Goal: Information Seeking & Learning: Learn about a topic

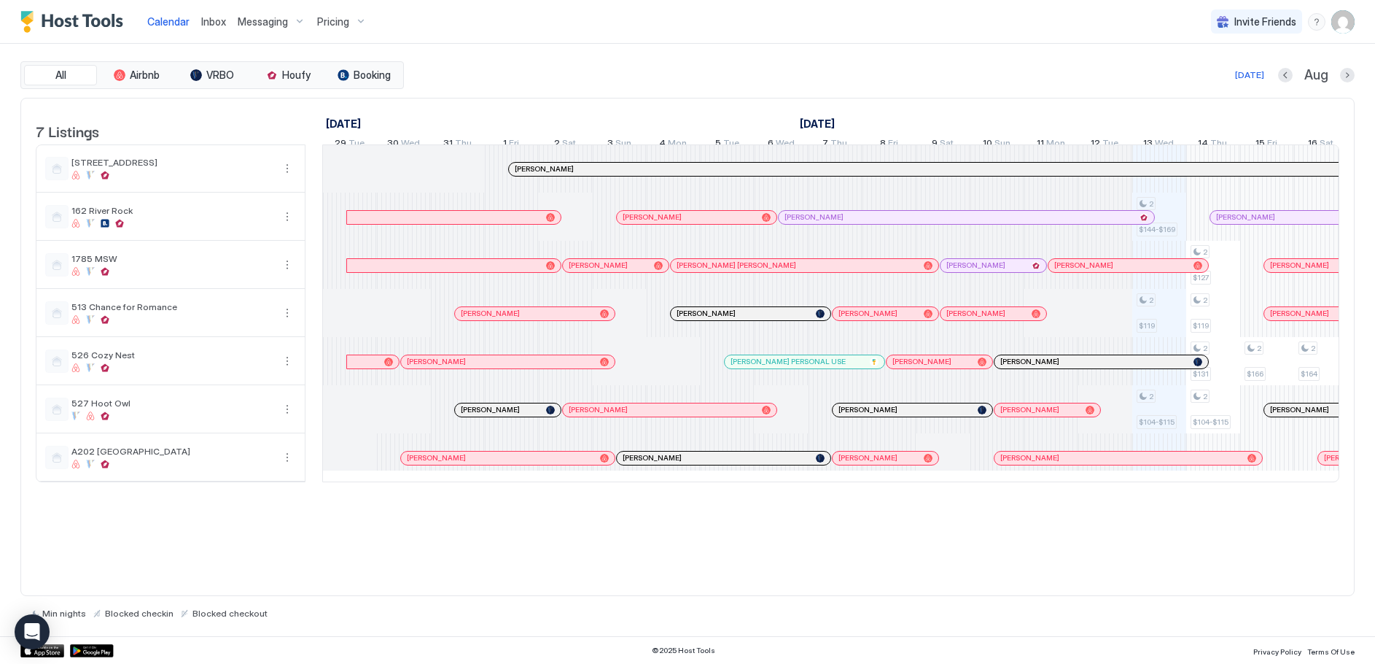
scroll to position [0, 810]
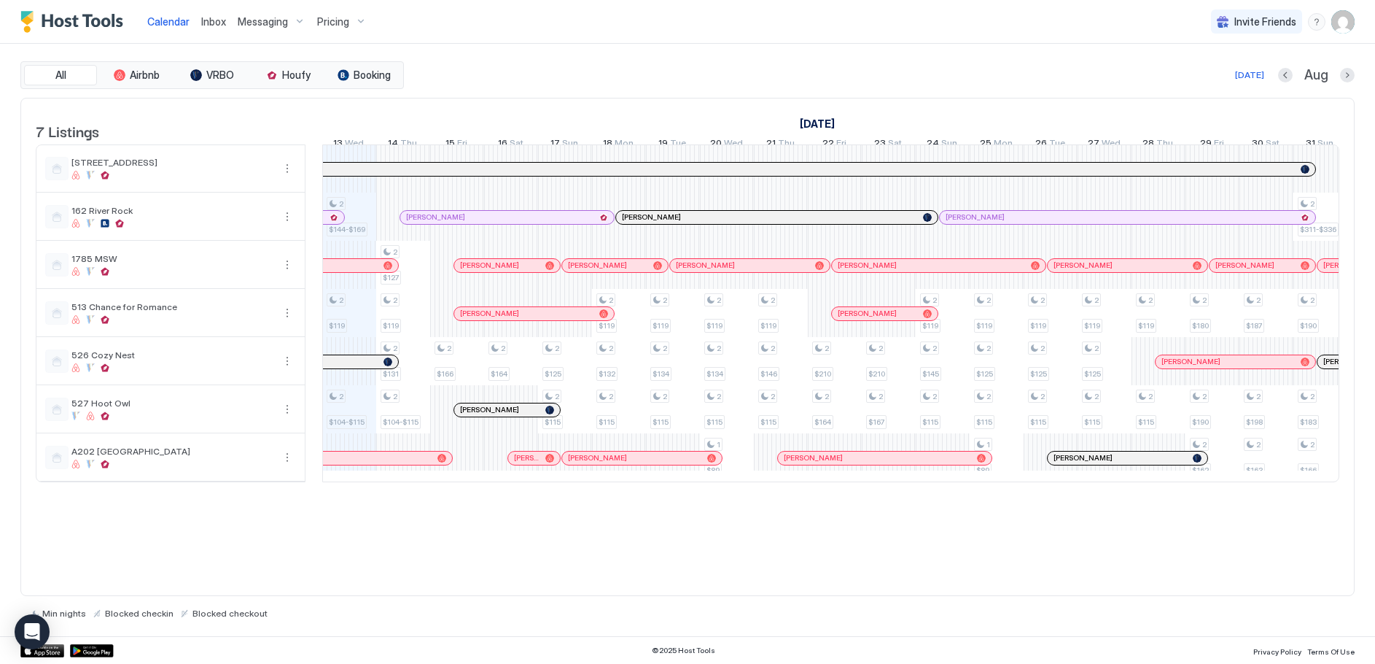
click at [1293, 71] on div at bounding box center [1285, 75] width 15 height 15
click at [1290, 75] on button "Previous month" at bounding box center [1285, 75] width 15 height 15
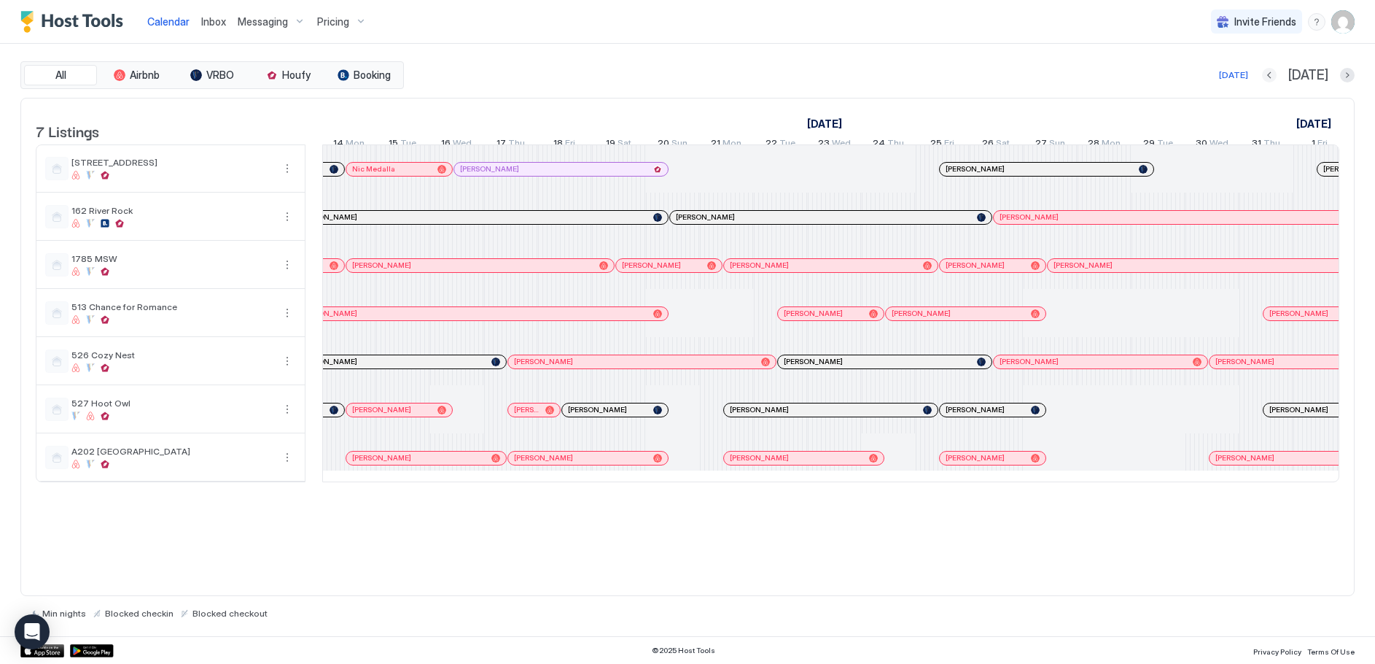
click at [1283, 69] on div "[DATE] [DATE]" at bounding box center [881, 75] width 948 height 18
click at [1277, 76] on button "Previous month" at bounding box center [1269, 75] width 15 height 15
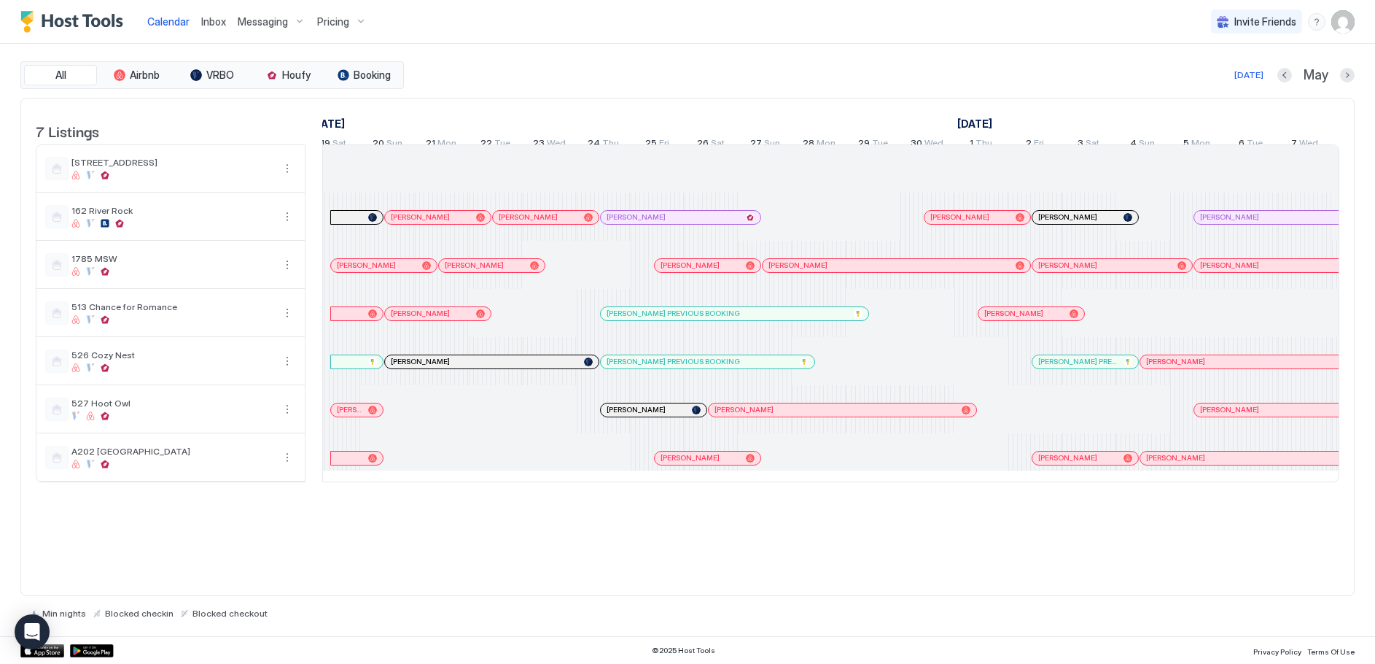
scroll to position [0, 1080]
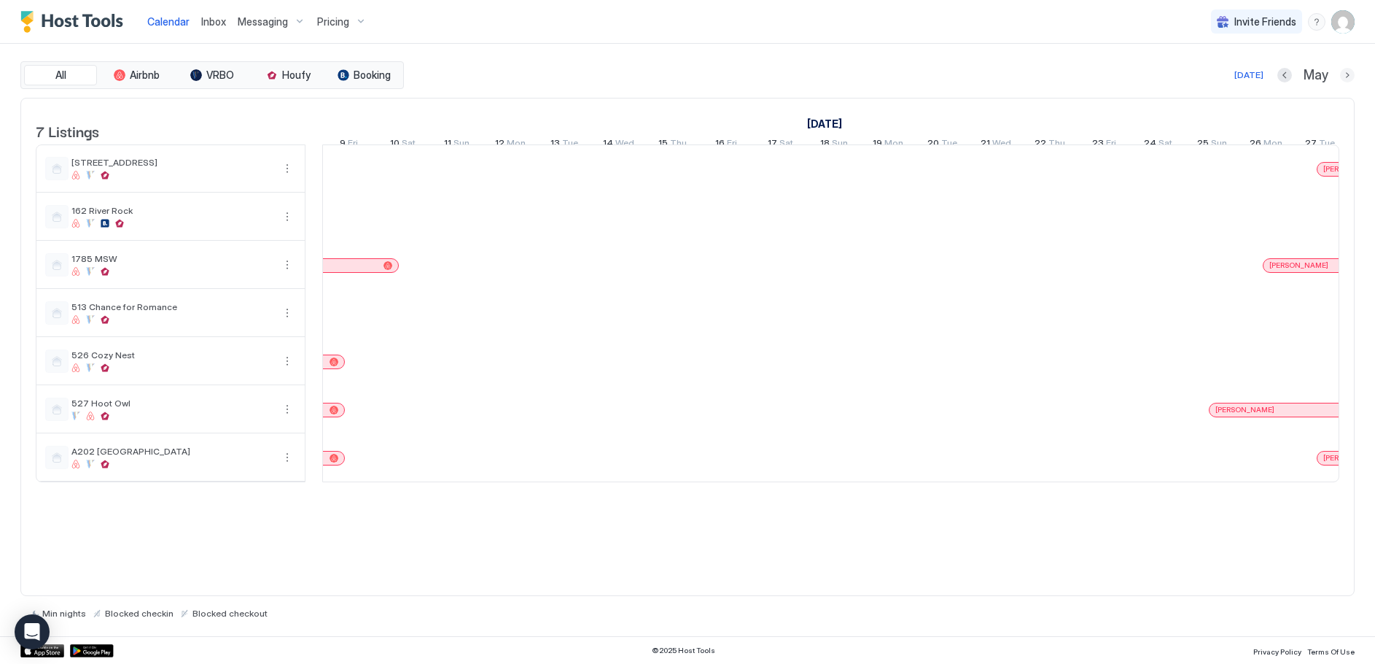
click at [1345, 73] on button "Next month" at bounding box center [1347, 75] width 15 height 15
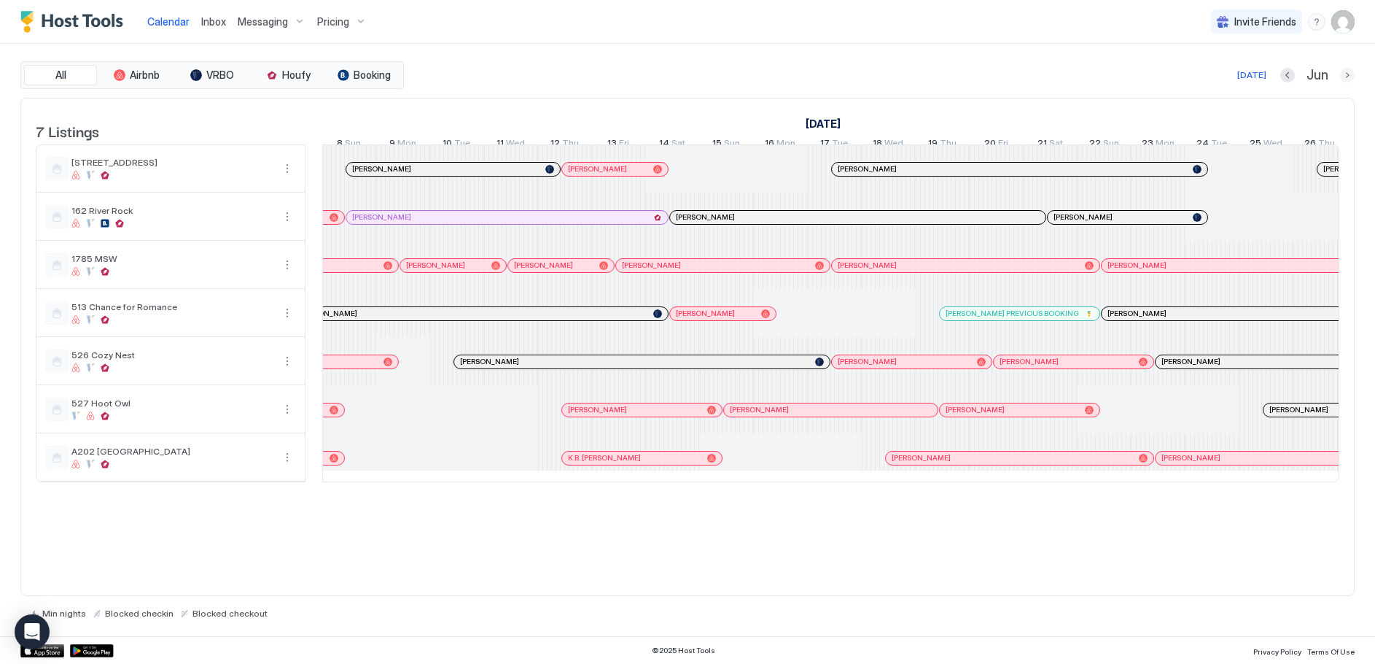
scroll to position [0, 810]
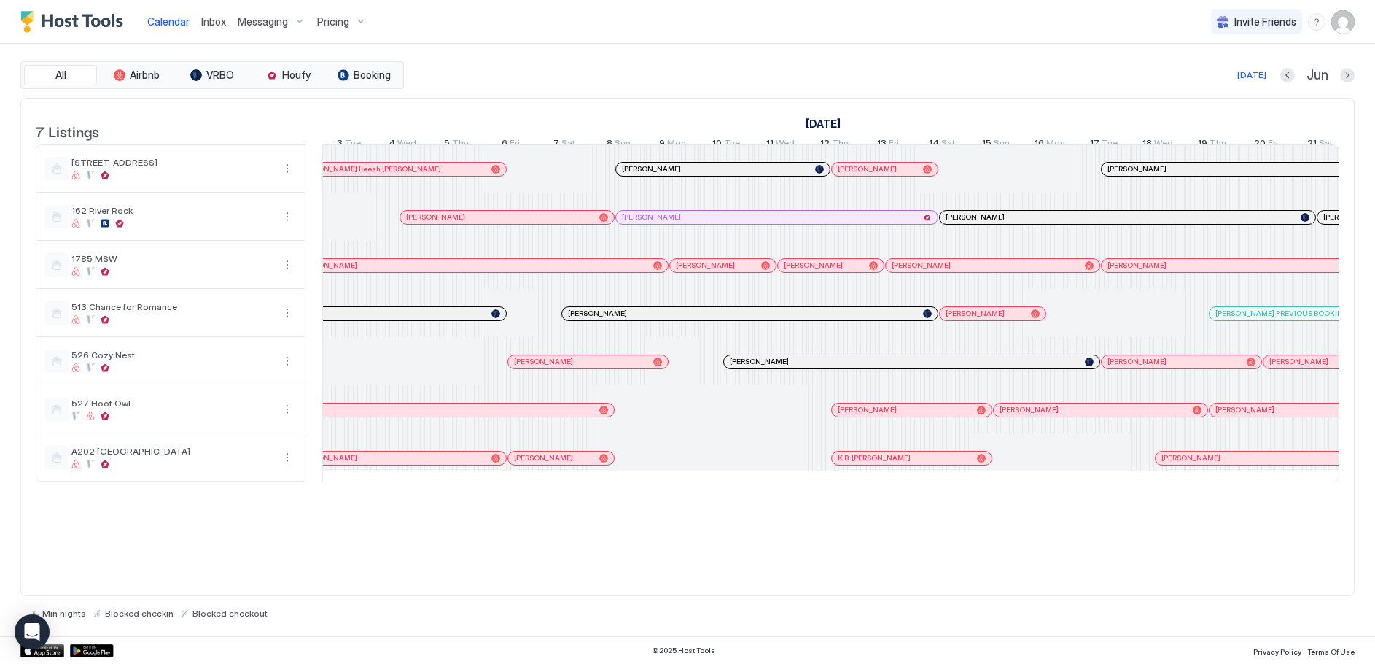
click at [370, 20] on div "Calendar Inbox Messaging Pricing Invite Friends RB" at bounding box center [687, 22] width 1375 height 44
click at [345, 20] on span "Pricing" at bounding box center [333, 21] width 32 height 13
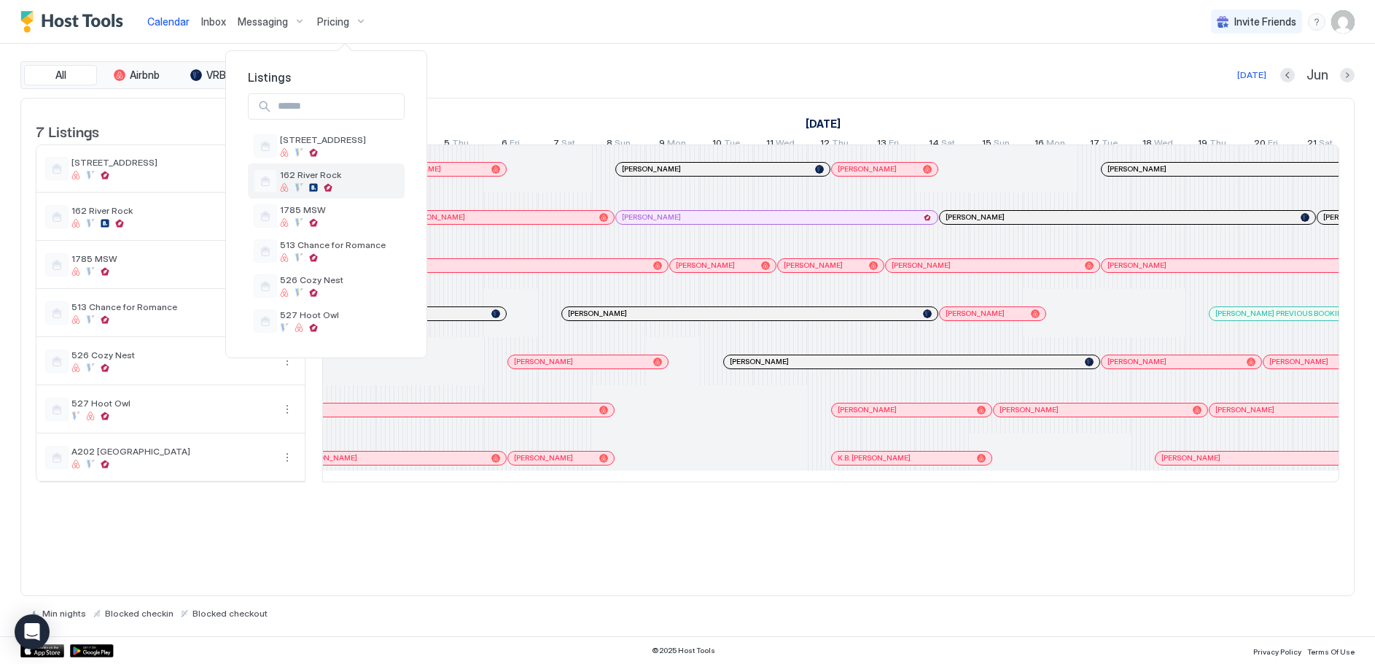
click at [304, 175] on span "162 River Rock" at bounding box center [310, 174] width 61 height 11
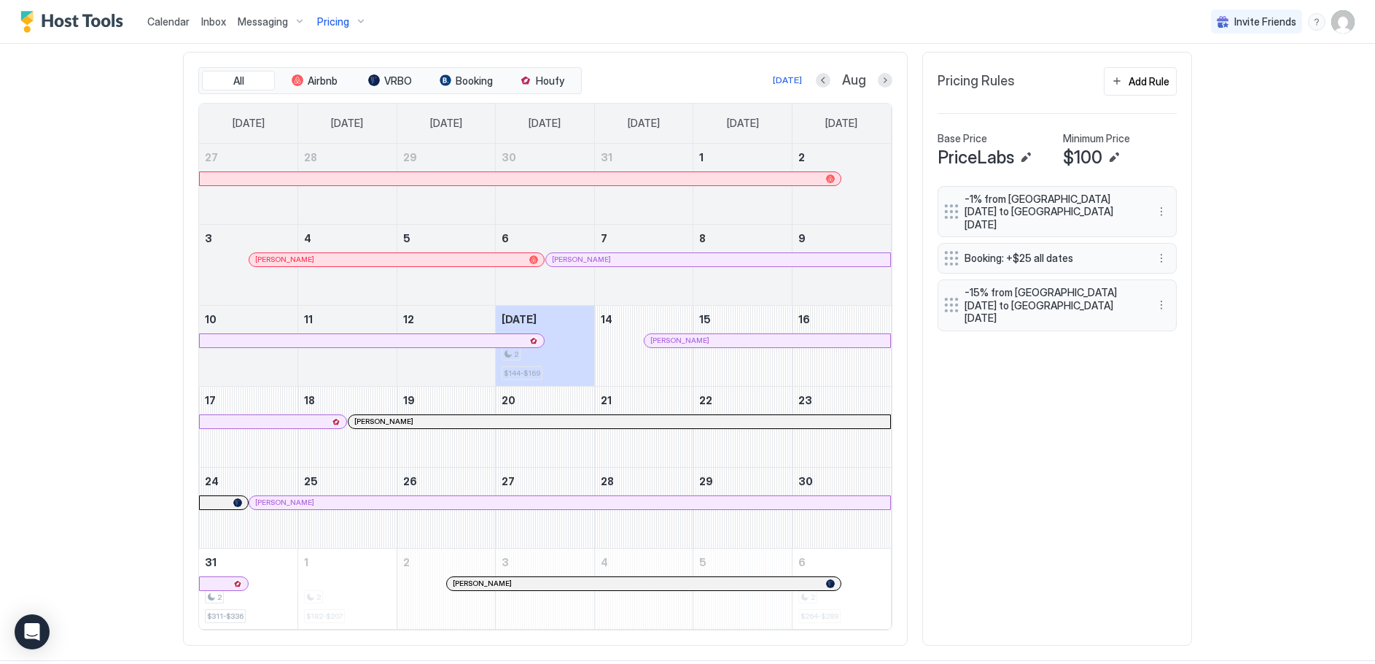
click at [816, 77] on div at bounding box center [823, 80] width 15 height 15
click at [816, 79] on button "Previous month" at bounding box center [823, 80] width 15 height 15
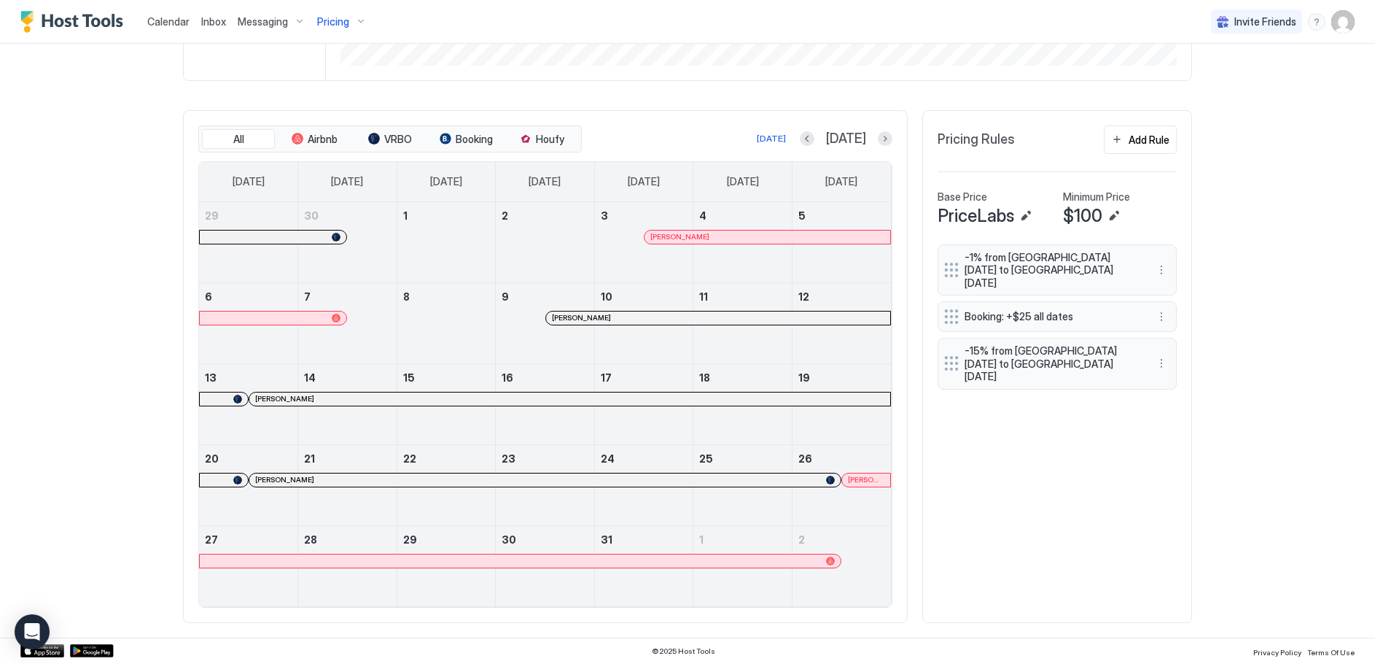
click at [615, 319] on div at bounding box center [620, 318] width 12 height 12
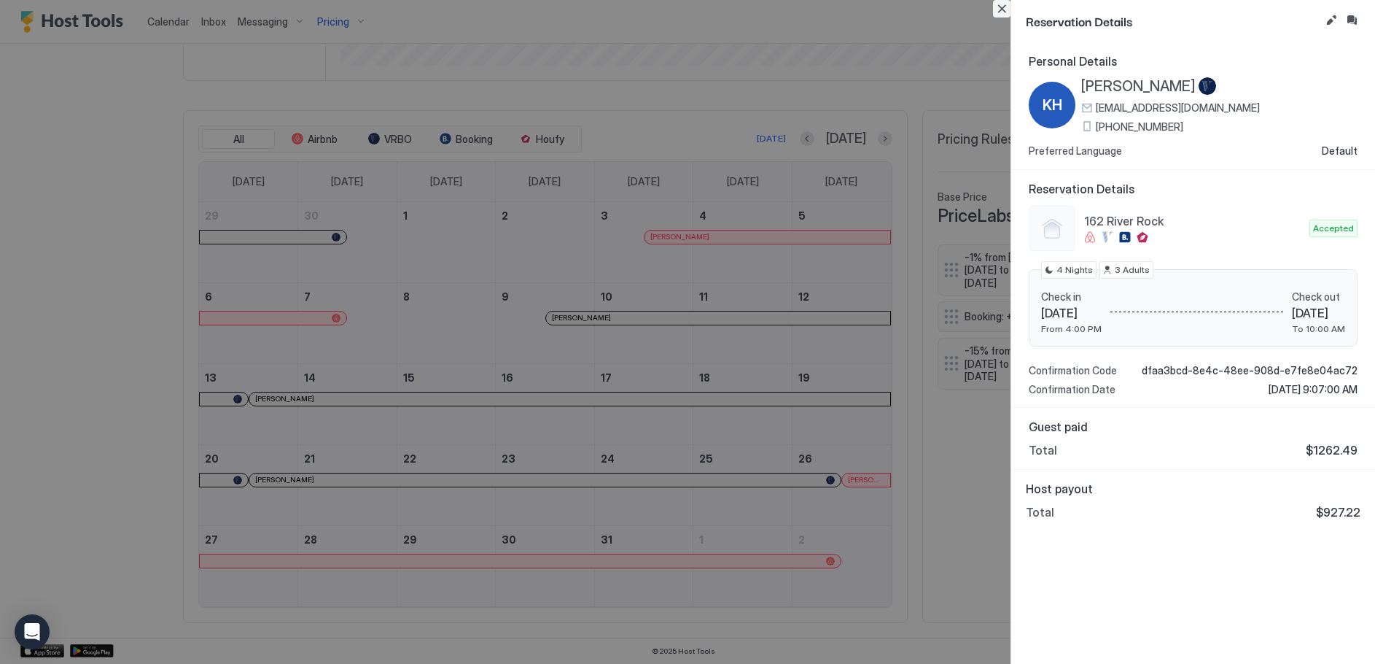
click at [1001, 4] on button "Close" at bounding box center [1002, 9] width 18 height 18
